Goal: Information Seeking & Learning: Learn about a topic

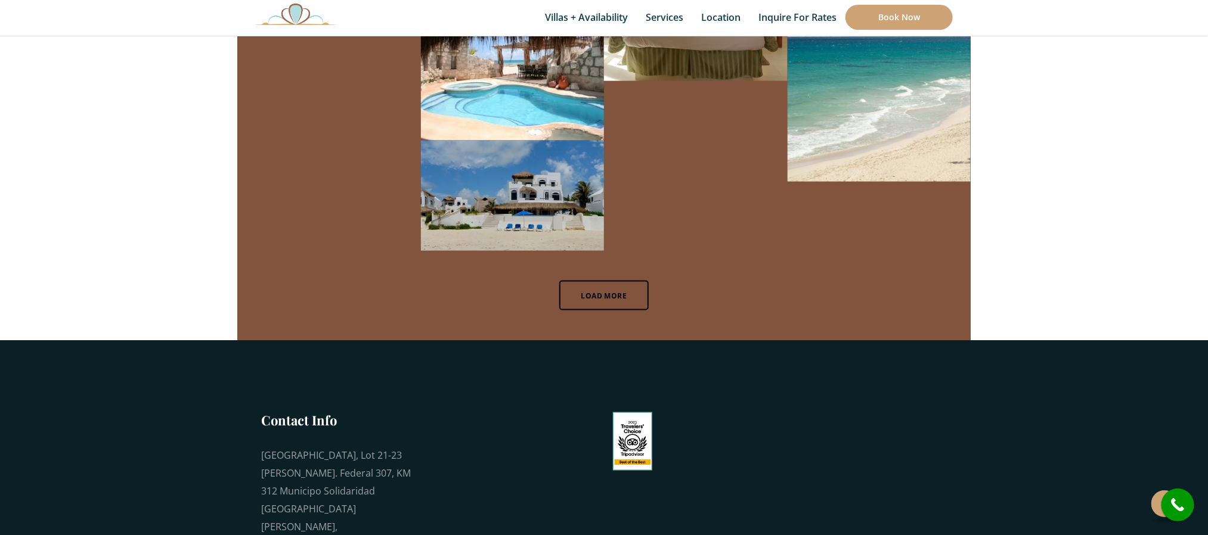
scroll to position [8016, 0]
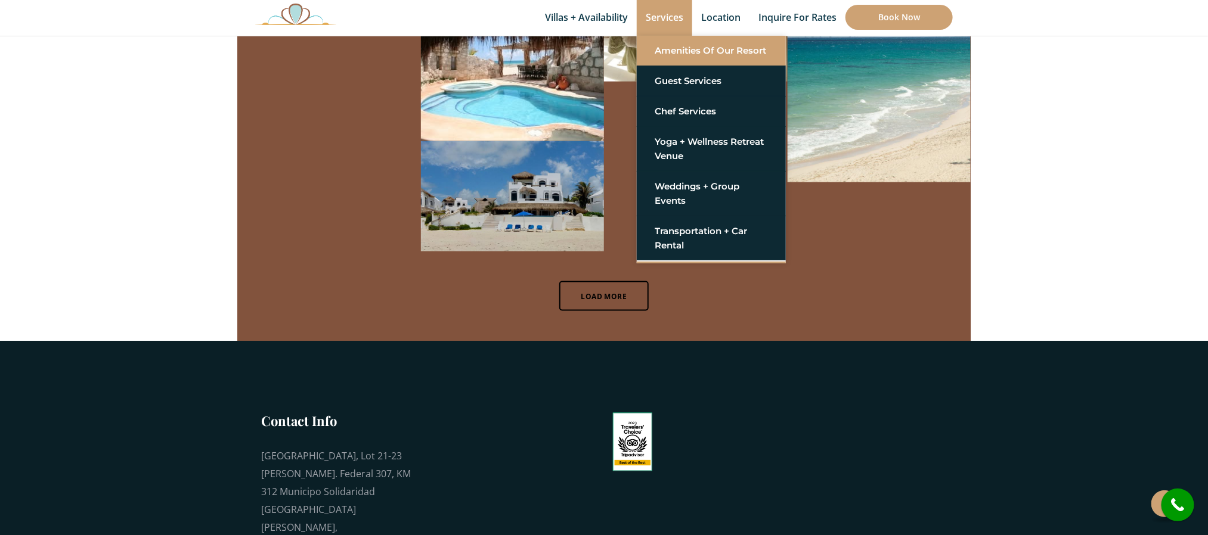
click at [664, 61] on link "Amenities of Our Resort" at bounding box center [711, 50] width 113 height 21
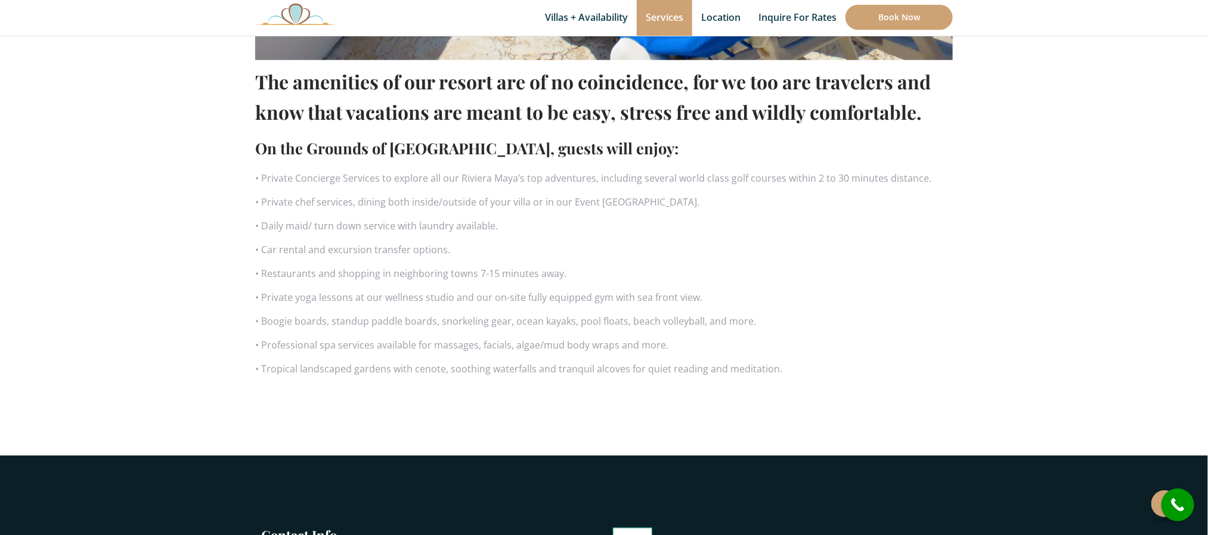
scroll to position [764, 0]
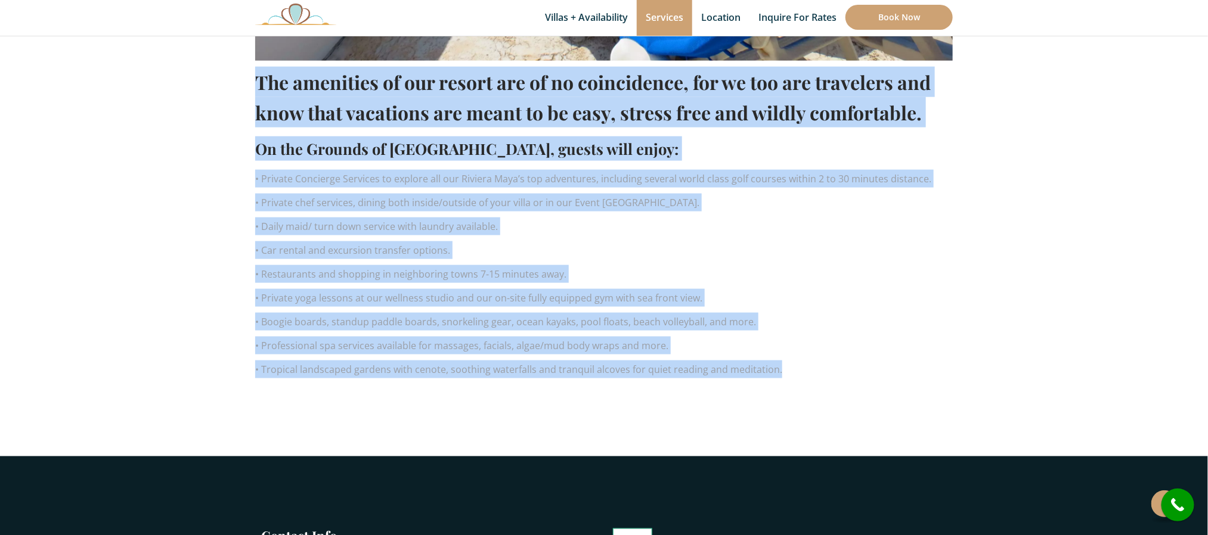
drag, startPoint x: 775, startPoint y: 374, endPoint x: 255, endPoint y: 84, distance: 595.7
click at [255, 84] on div "The amenities of our resort are of no coincidence, for we too are travelers and…" at bounding box center [604, 223] width 698 height 324
copy div "Lor ipsumdolo si ame consec adi el se doeiusmodte, inc ut lab etd magnaaliq eni…"
